Goal: Task Accomplishment & Management: Manage account settings

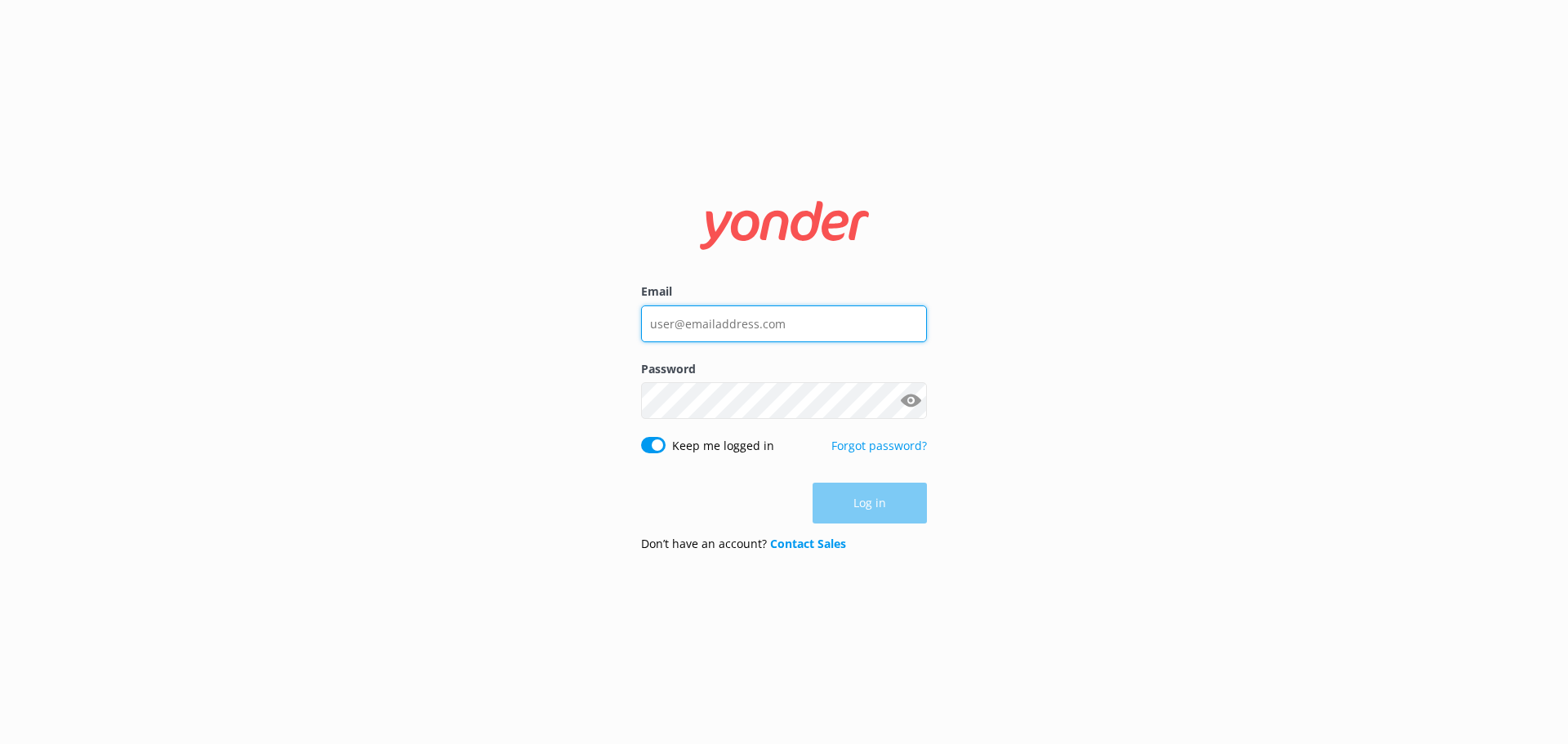
type input "[EMAIL_ADDRESS][DOMAIN_NAME]"
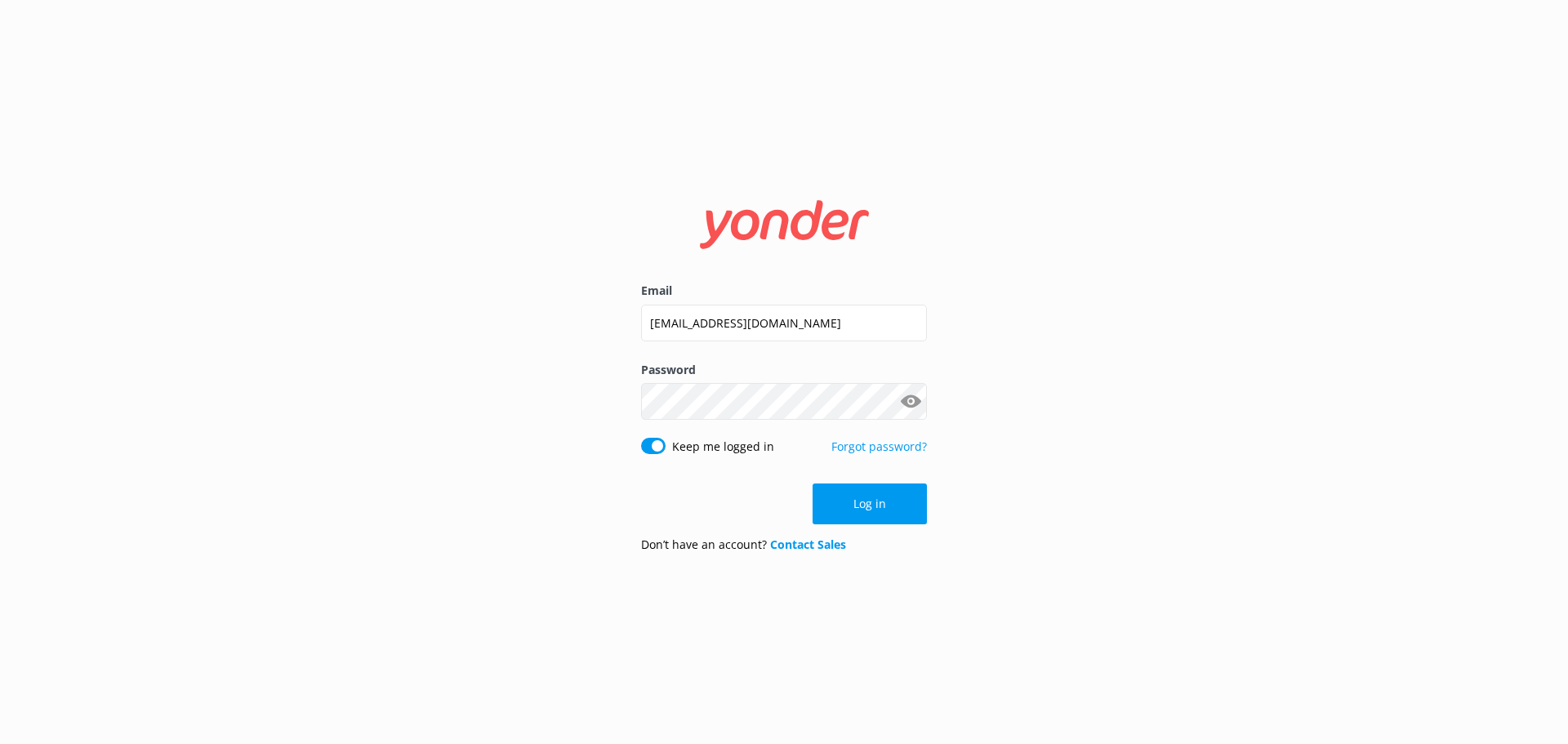
click at [914, 403] on button "Show password" at bounding box center [910, 401] width 33 height 33
click at [868, 504] on button "Log in" at bounding box center [869, 504] width 114 height 41
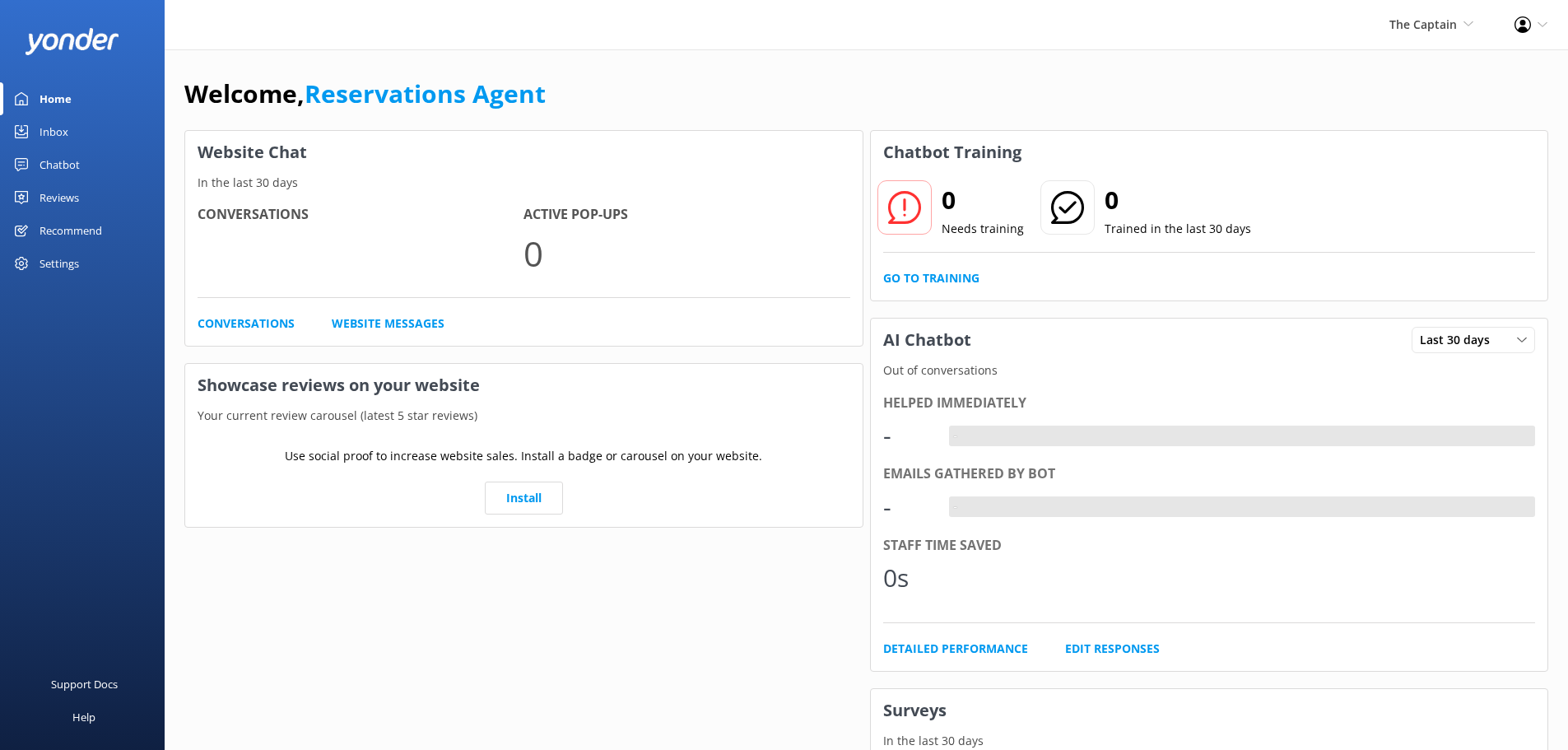
click at [80, 96] on link "Home" at bounding box center [82, 98] width 164 height 33
